Goal: Information Seeking & Learning: Learn about a topic

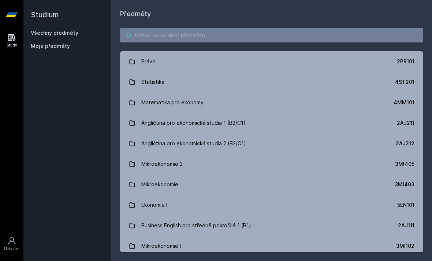
click at [251, 31] on input "search" at bounding box center [271, 35] width 303 height 15
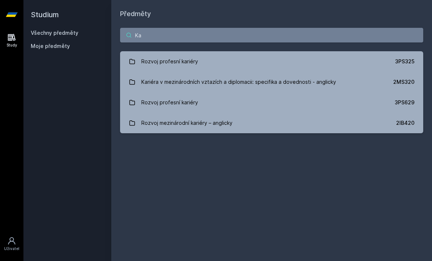
type input "K"
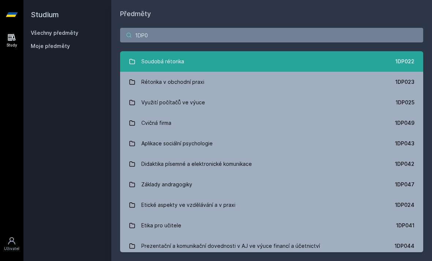
type input "1DP0"
click at [263, 65] on link "Soudobá rétorika 1DP022" at bounding box center [271, 61] width 303 height 20
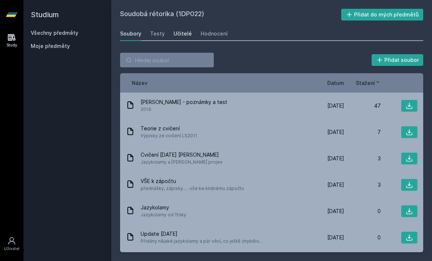
click at [185, 35] on div "Učitelé" at bounding box center [182, 33] width 18 height 7
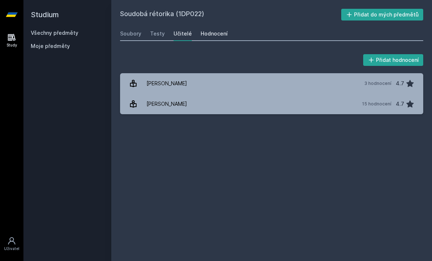
click at [217, 37] on div "Hodnocení" at bounding box center [214, 33] width 27 height 7
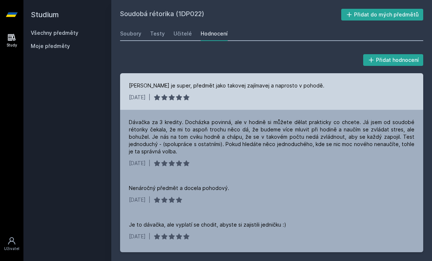
scroll to position [23, 0]
